Goal: Task Accomplishment & Management: Use online tool/utility

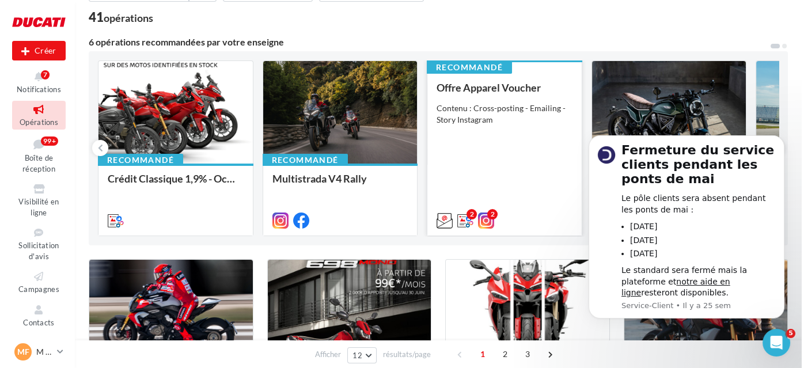
scroll to position [83, 0]
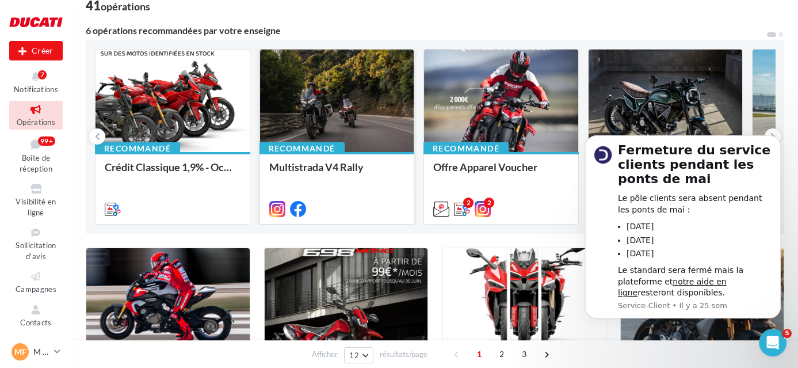
click at [333, 99] on div at bounding box center [337, 102] width 154 height 104
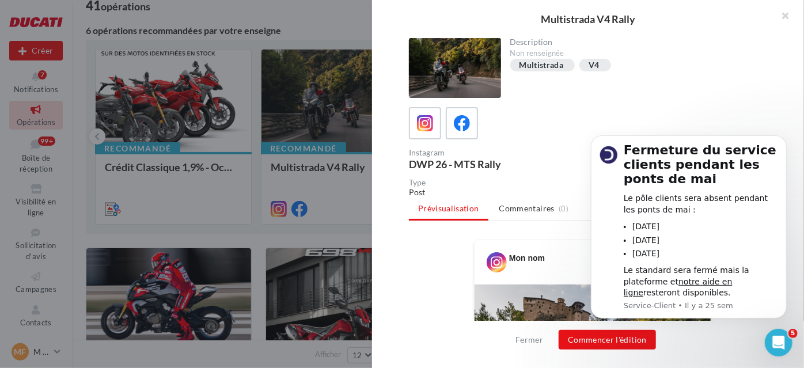
click at [610, 341] on body "Fermeture du service clients pendant les ponts de mai Le pôle clients sera abse…" at bounding box center [687, 241] width 221 height 232
click at [785, 138] on icon "Dismiss notification" at bounding box center [782, 138] width 6 height 6
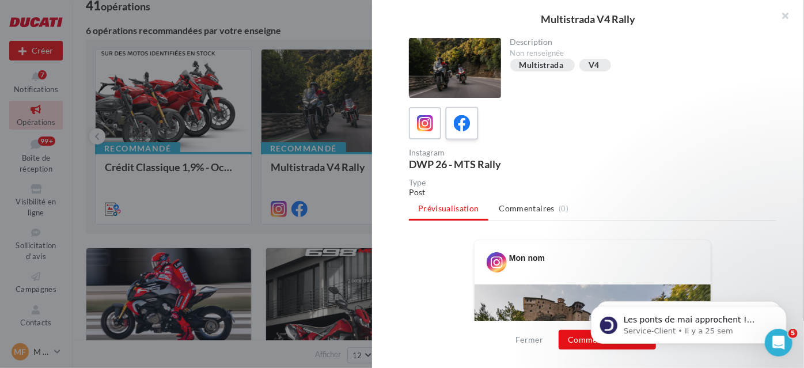
click at [454, 125] on icon at bounding box center [462, 123] width 17 height 17
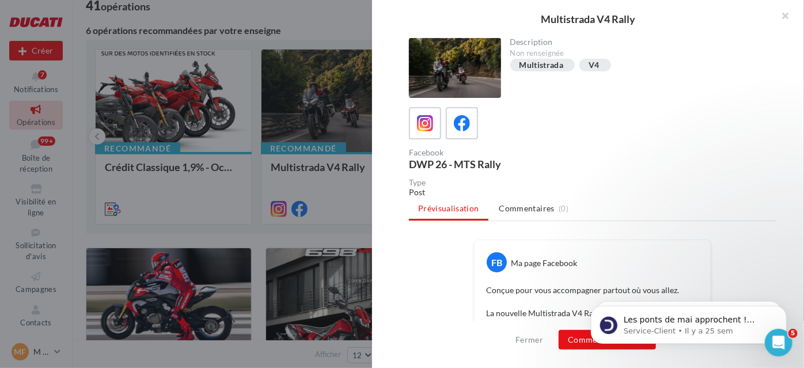
click at [577, 341] on body "Les ponts de mai approchent ! Pensez à mettre à jour vos horaires pour éviter t…" at bounding box center [687, 321] width 221 height 71
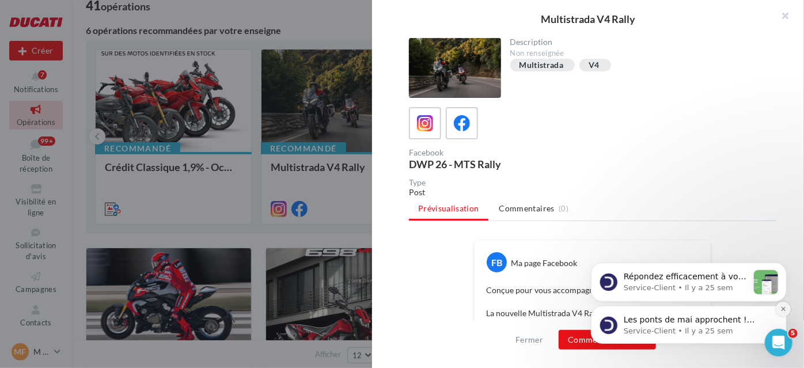
click at [786, 305] on button "Dismiss notification" at bounding box center [782, 308] width 15 height 15
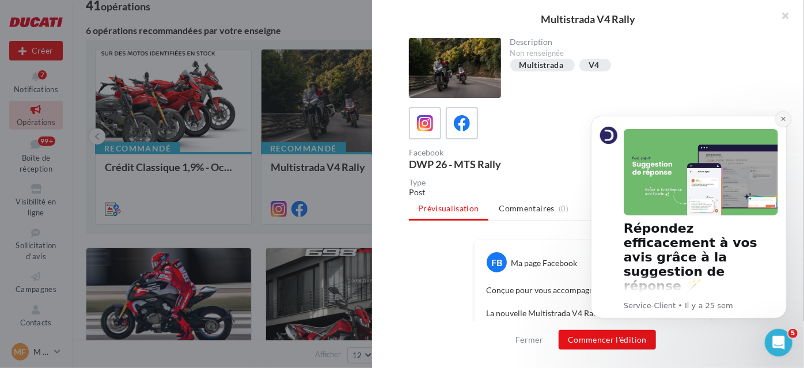
click at [781, 117] on icon "Dismiss notification" at bounding box center [782, 118] width 6 height 6
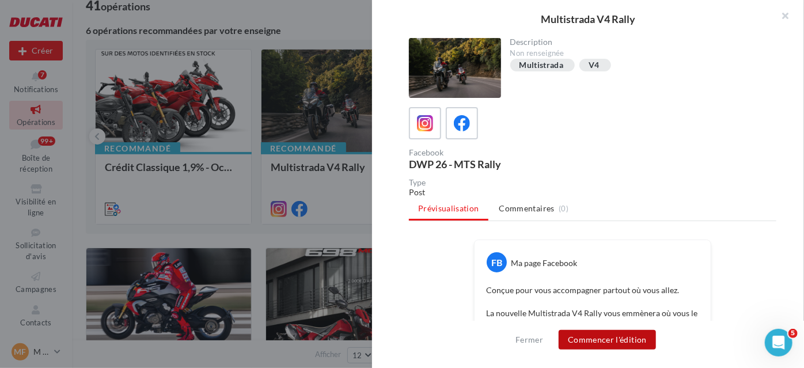
click at [617, 337] on button "Commencer l'édition" at bounding box center [606, 340] width 97 height 20
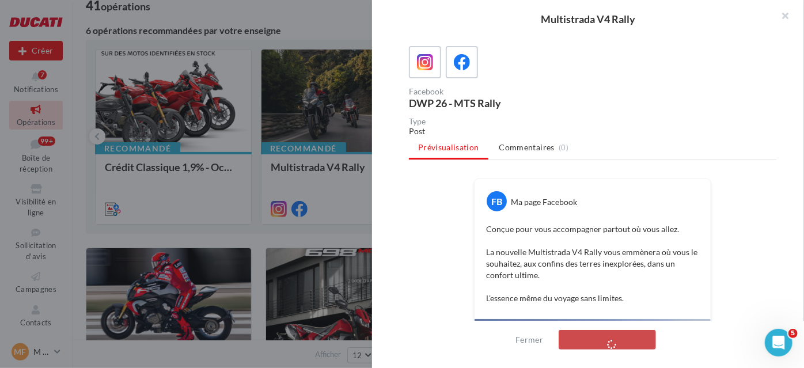
scroll to position [128, 0]
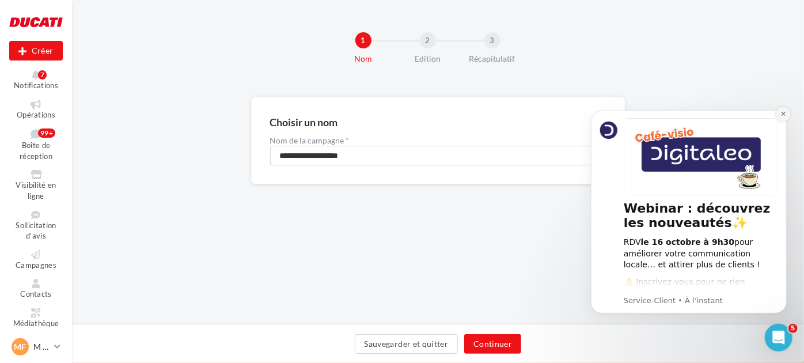
click at [785, 116] on icon "Dismiss notification" at bounding box center [782, 113] width 6 height 6
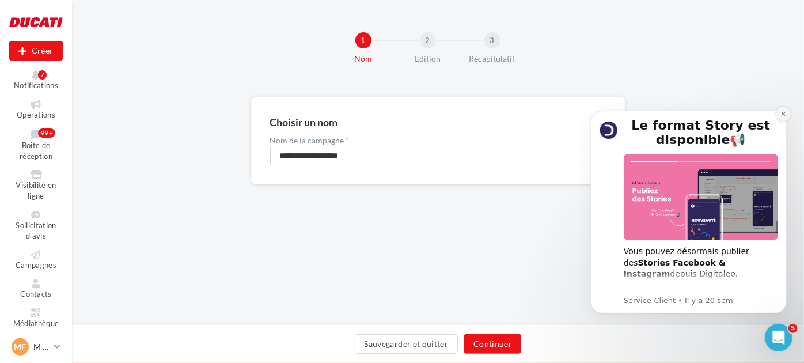
click at [782, 113] on icon "Dismiss notification" at bounding box center [782, 113] width 6 height 6
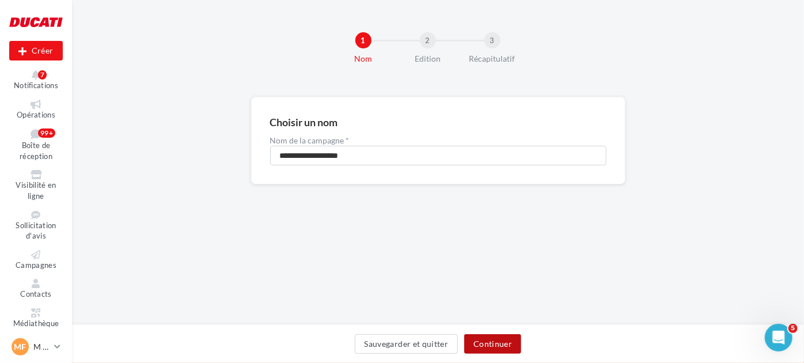
click at [485, 345] on button "Continuer" at bounding box center [492, 344] width 57 height 20
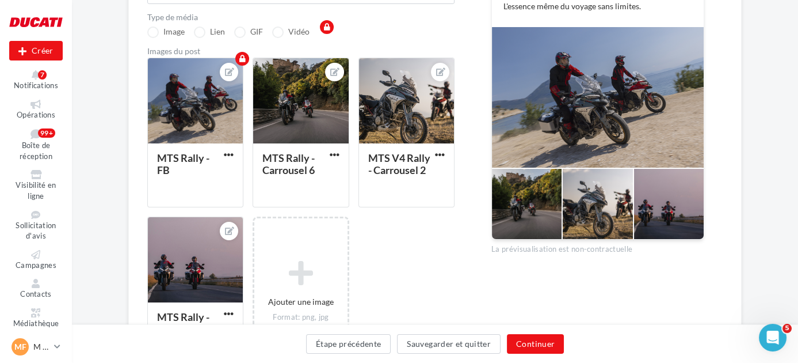
scroll to position [333, 0]
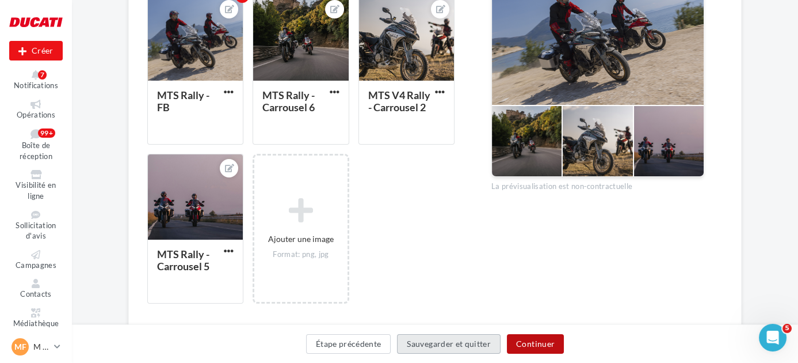
drag, startPoint x: 471, startPoint y: 347, endPoint x: 545, endPoint y: 343, distance: 74.4
click at [545, 343] on div "Étape précédente Sauvegarder et quitter Continuer" at bounding box center [435, 346] width 708 height 24
click at [545, 343] on button "Continuer" at bounding box center [535, 344] width 57 height 20
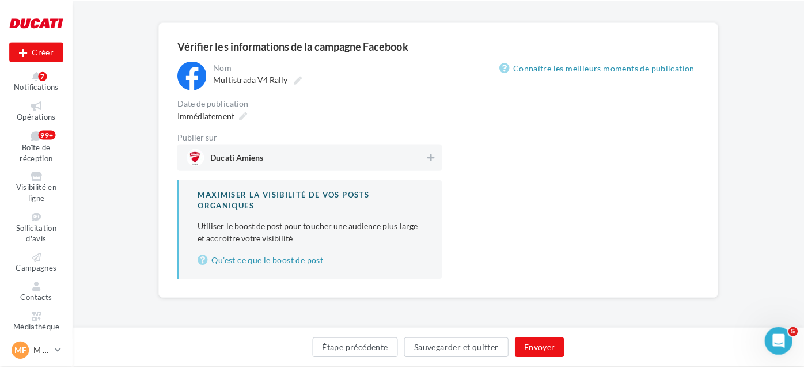
scroll to position [75, 0]
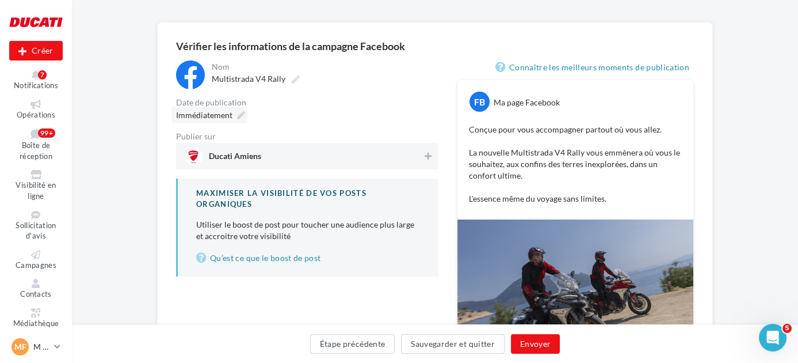
click at [239, 115] on icon at bounding box center [241, 115] width 8 height 8
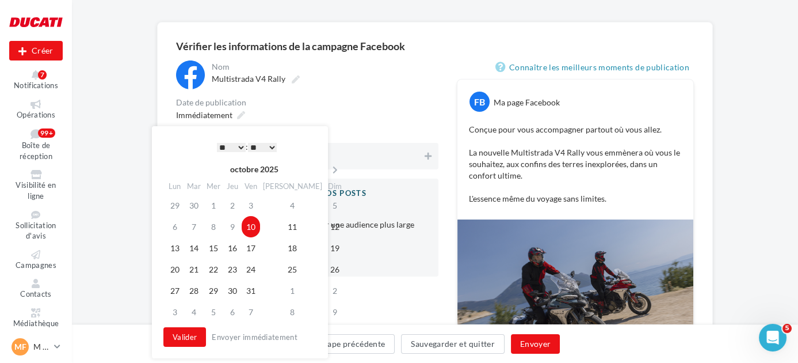
click at [260, 227] on td "10" at bounding box center [251, 226] width 18 height 21
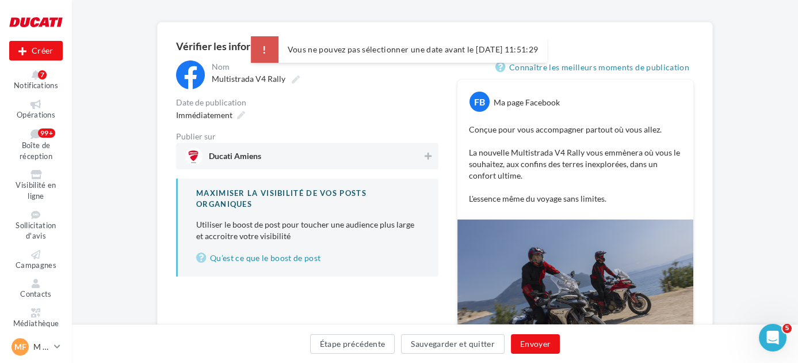
click at [359, 93] on div "**********" at bounding box center [307, 168] width 263 height 216
click at [233, 113] on div "Immédiatement" at bounding box center [210, 115] width 76 height 17
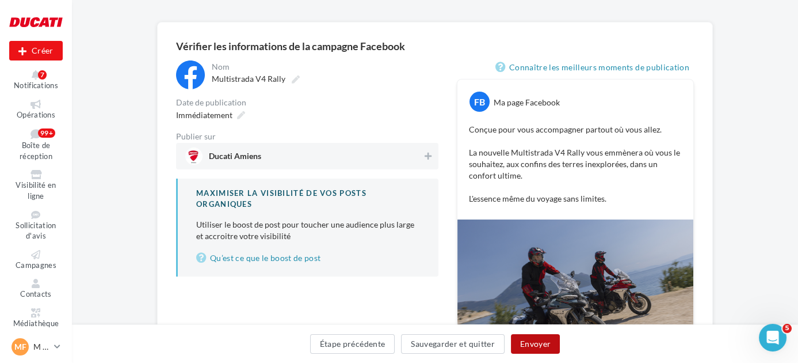
click at [539, 345] on button "Envoyer" at bounding box center [535, 344] width 49 height 20
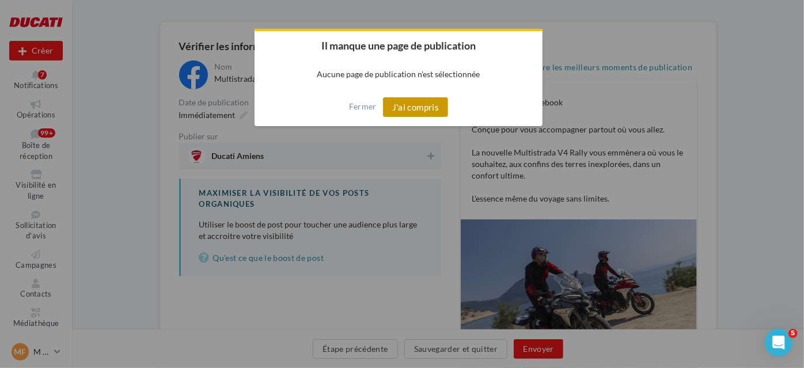
click at [404, 104] on button "J'ai compris" at bounding box center [416, 107] width 66 height 20
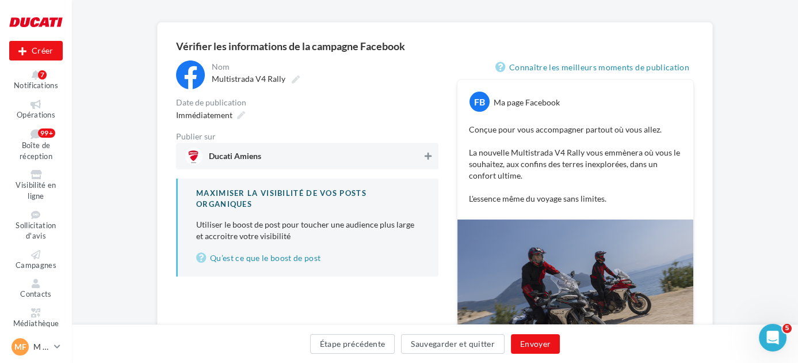
click at [429, 153] on icon at bounding box center [428, 156] width 7 height 8
click at [532, 347] on button "Envoyer" at bounding box center [535, 344] width 49 height 20
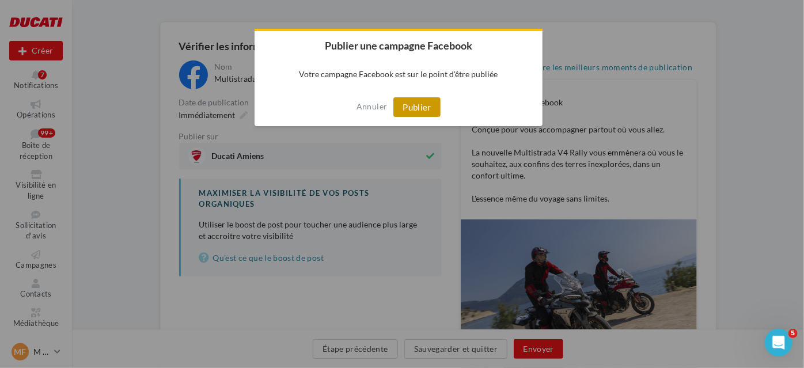
click at [409, 104] on button "Publier" at bounding box center [416, 107] width 47 height 20
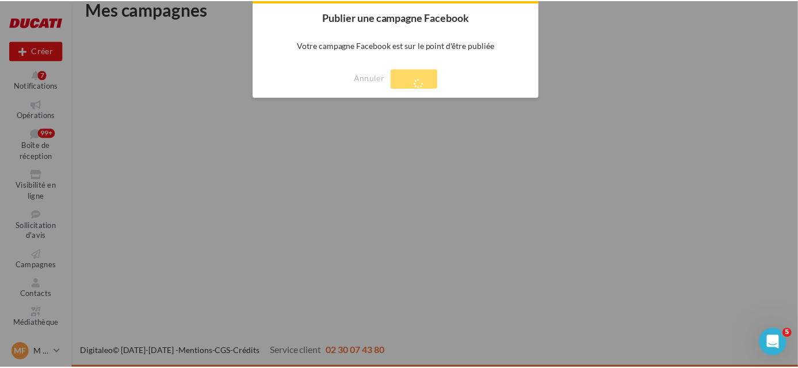
scroll to position [18, 0]
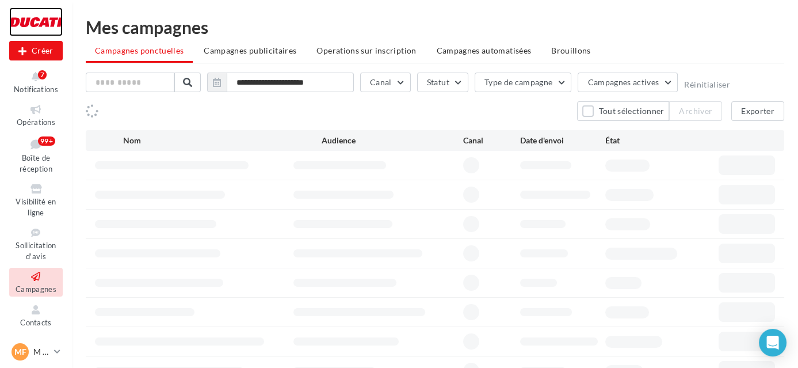
click at [43, 15] on div at bounding box center [36, 21] width 54 height 29
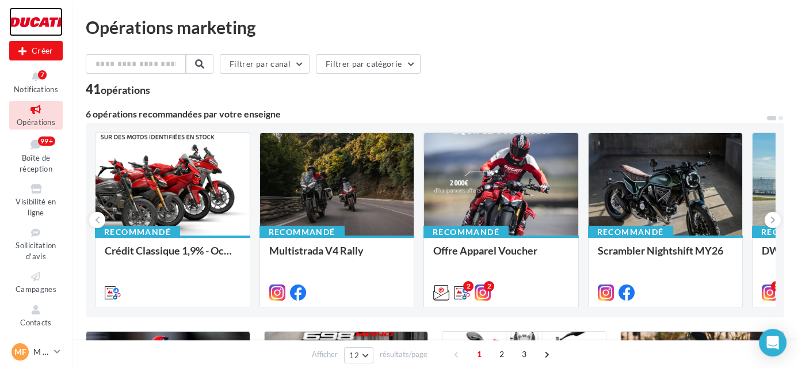
click at [43, 15] on div at bounding box center [36, 21] width 54 height 29
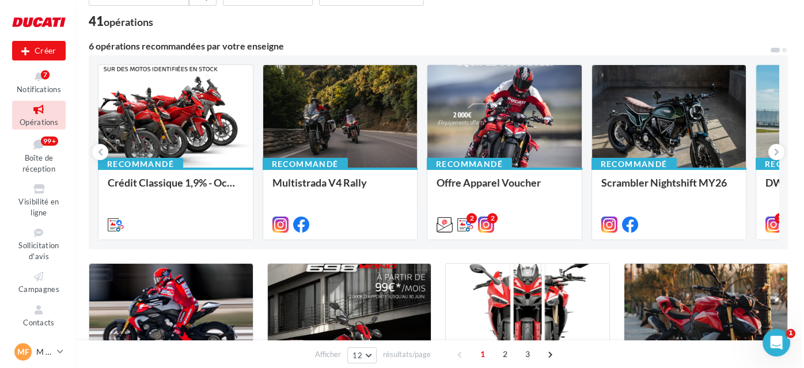
scroll to position [69, 0]
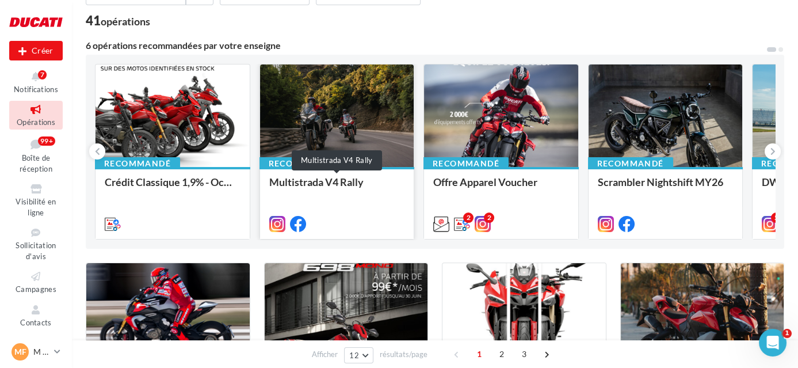
click at [330, 178] on div "Multistrada V4 Rally" at bounding box center [337, 187] width 136 height 23
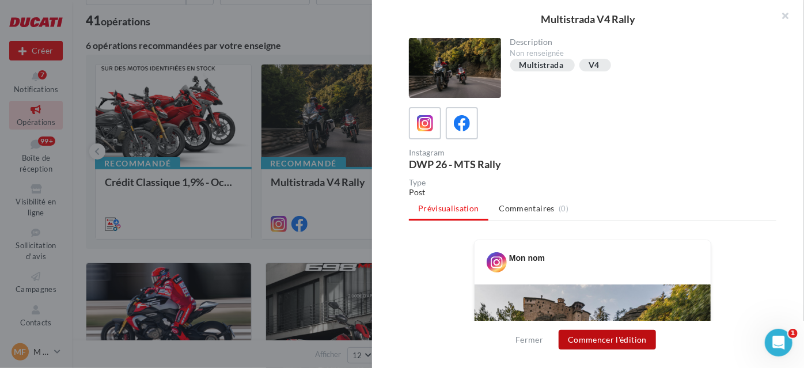
click at [591, 340] on button "Commencer l'édition" at bounding box center [606, 340] width 97 height 20
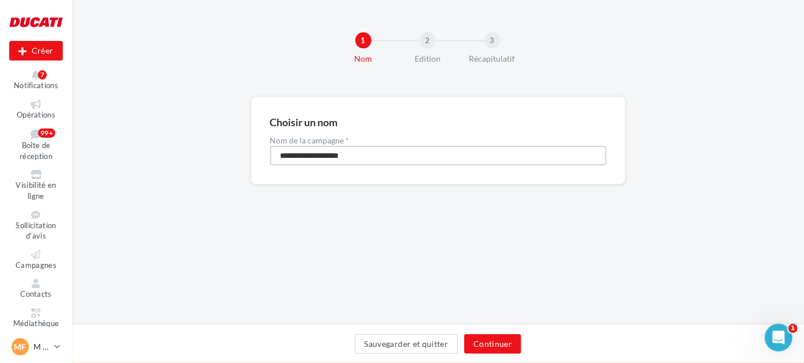
click at [382, 150] on input "**********" at bounding box center [438, 156] width 336 height 20
click at [487, 339] on button "Continuer" at bounding box center [492, 344] width 57 height 20
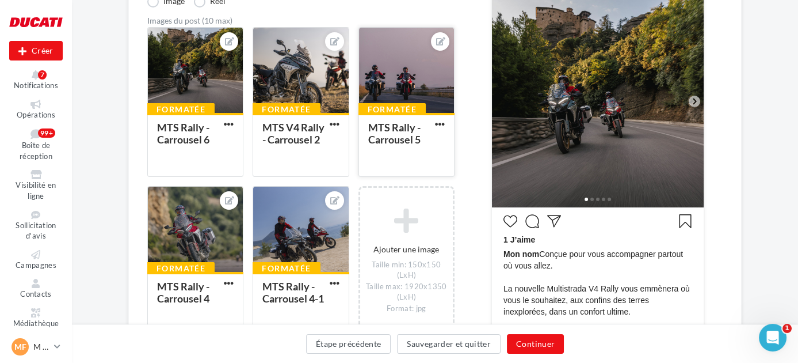
scroll to position [195, 0]
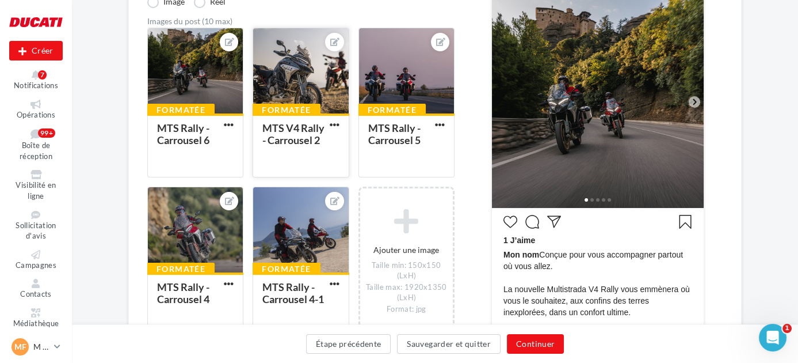
click at [310, 77] on div at bounding box center [300, 71] width 95 height 86
click at [257, 177] on div "Sélectionner un fichier Consulter les contraintes attendues pour ce type de cam…" at bounding box center [301, 177] width 96 height 0
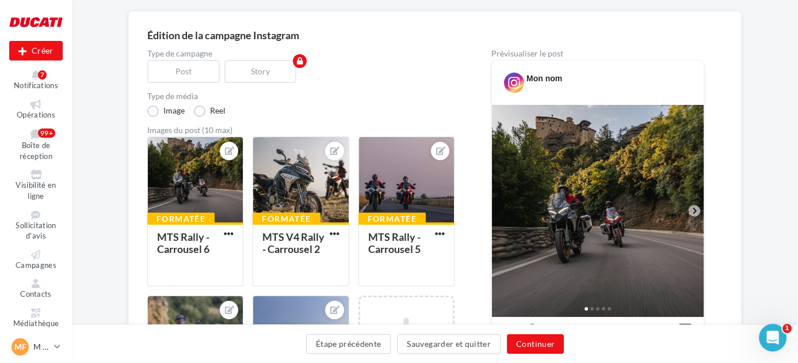
scroll to position [87, 0]
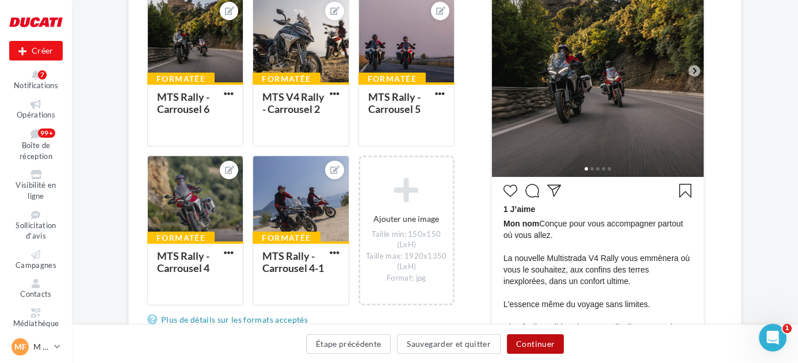
click at [530, 342] on button "Continuer" at bounding box center [535, 344] width 57 height 20
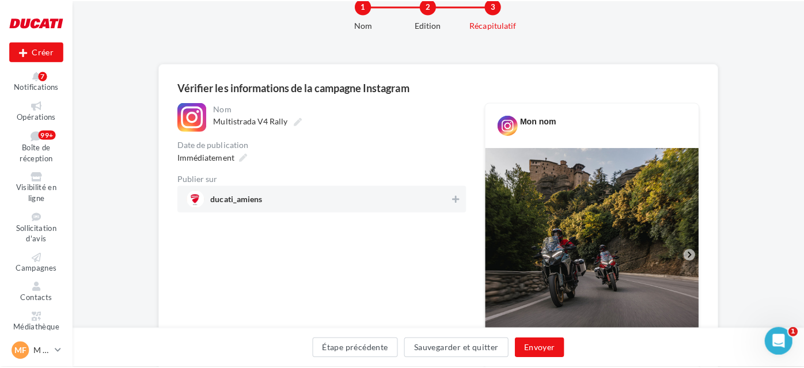
scroll to position [33, 0]
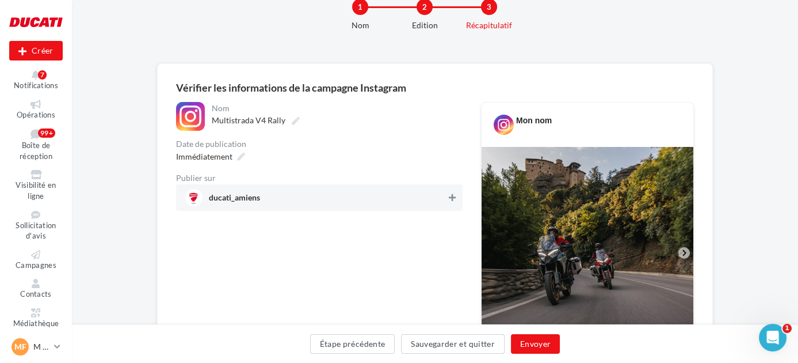
click at [450, 196] on icon at bounding box center [452, 197] width 7 height 8
click at [527, 344] on button "Envoyer" at bounding box center [535, 344] width 49 height 20
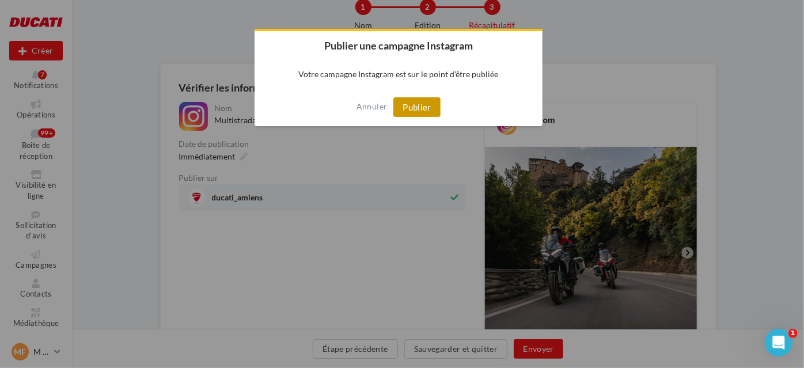
click at [412, 108] on button "Publier" at bounding box center [416, 107] width 47 height 20
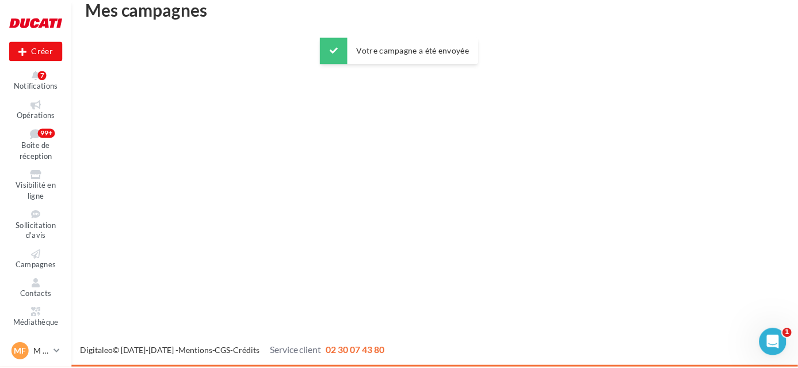
scroll to position [18, 0]
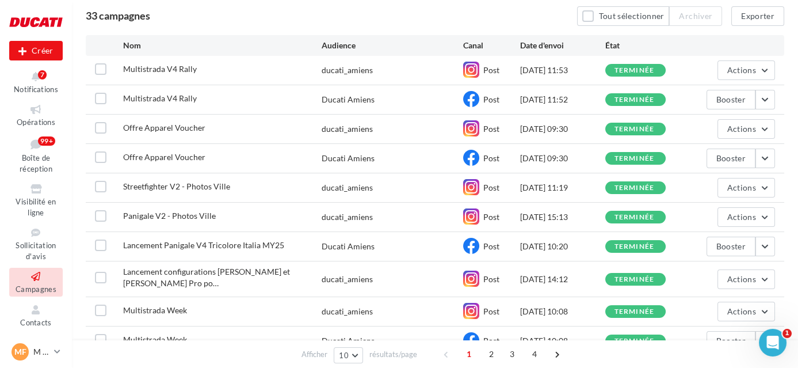
scroll to position [93, 0]
